Goal: Subscribe to service/newsletter

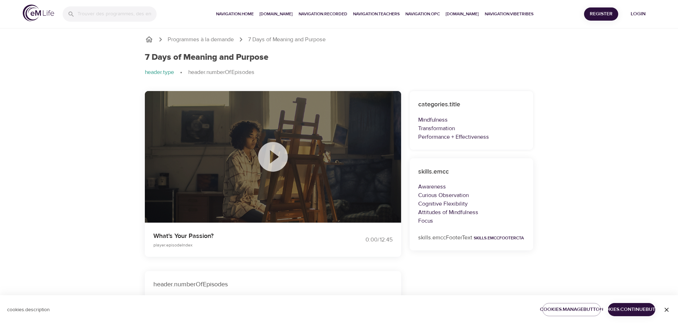
click at [276, 160] on icon at bounding box center [273, 157] width 30 height 30
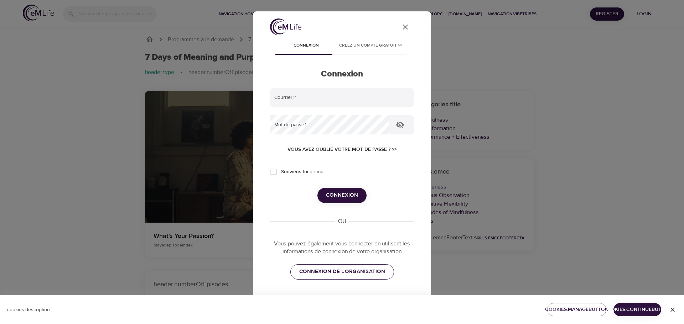
click at [350, 271] on span "CONNEXION DE L'ORGANISATION" at bounding box center [342, 271] width 86 height 9
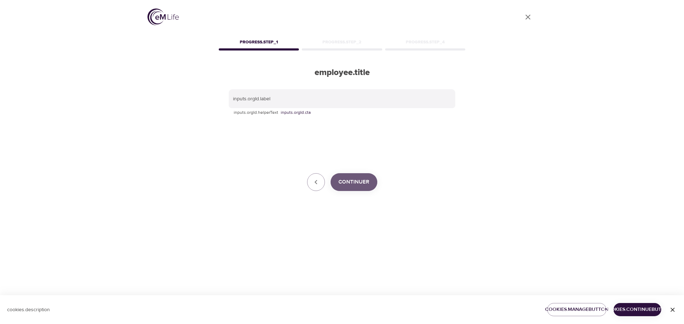
click at [346, 188] on button "Continuer" at bounding box center [353, 182] width 47 height 18
